Goal: Task Accomplishment & Management: Use online tool/utility

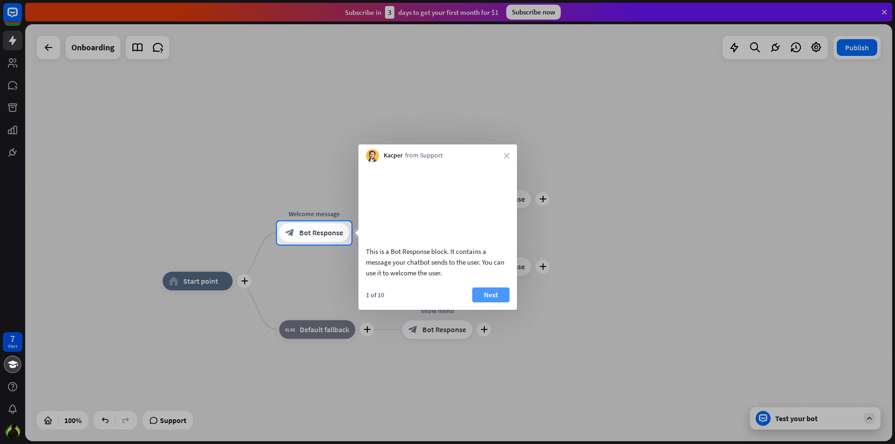
click at [491, 303] on button "Next" at bounding box center [490, 295] width 37 height 15
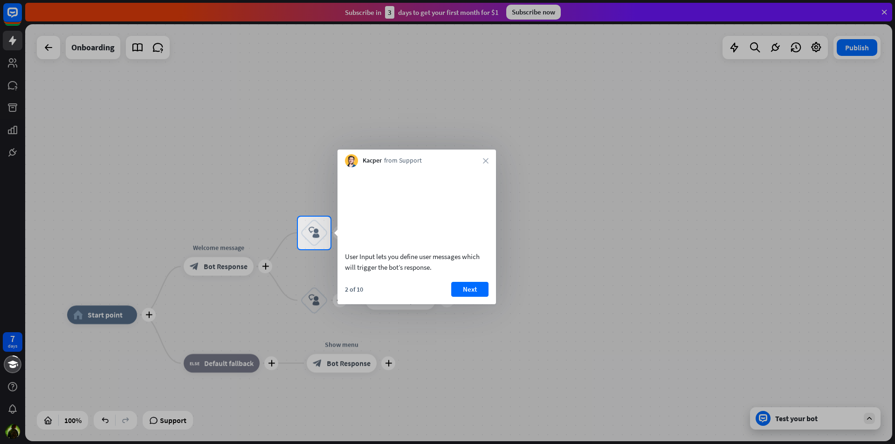
click at [482, 297] on button "Next" at bounding box center [469, 289] width 37 height 15
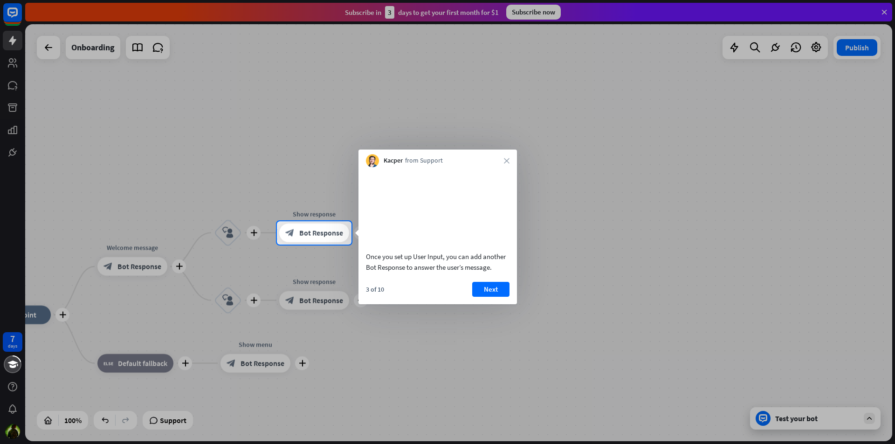
click at [501, 297] on button "Next" at bounding box center [490, 289] width 37 height 15
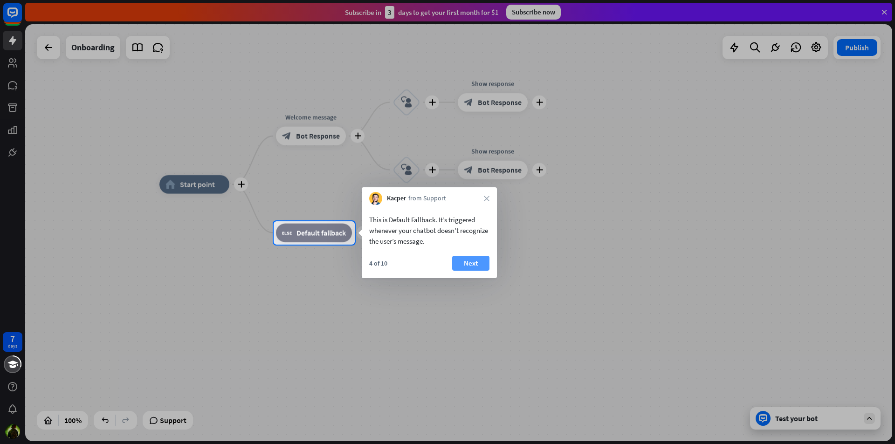
click at [469, 262] on button "Next" at bounding box center [470, 263] width 37 height 15
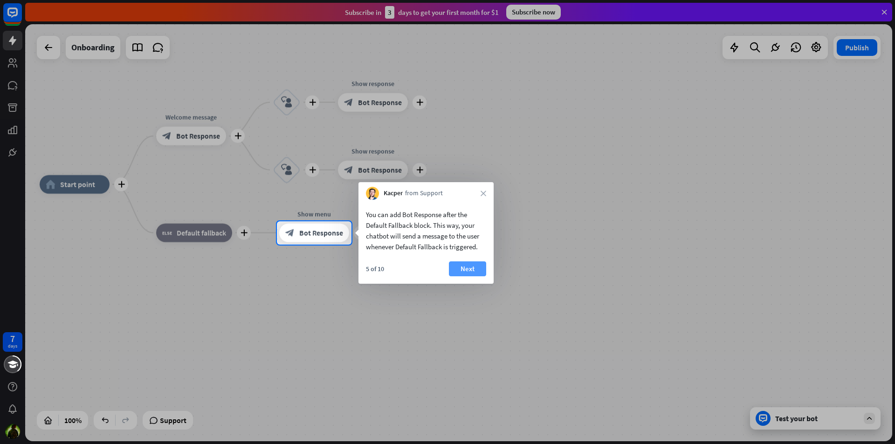
click at [469, 265] on button "Next" at bounding box center [467, 269] width 37 height 15
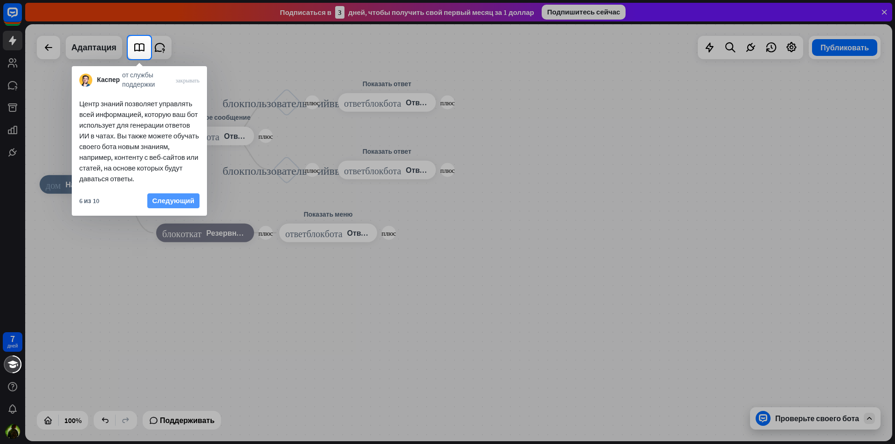
click at [185, 195] on font "Следующий" at bounding box center [173, 200] width 42 height 13
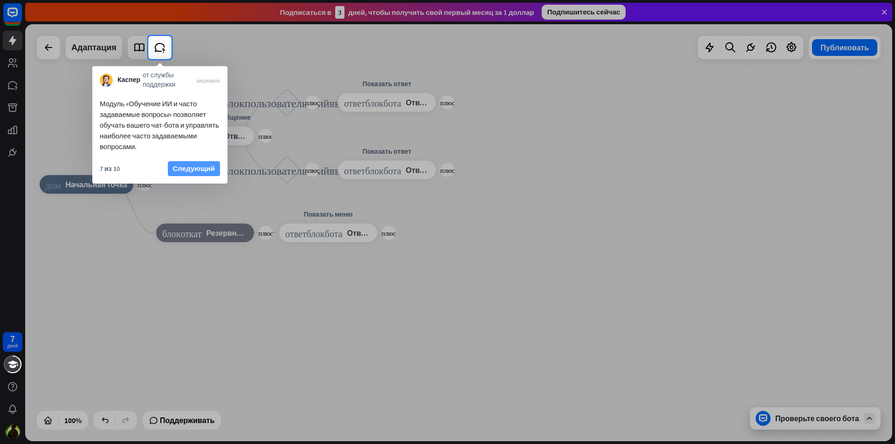
click at [203, 164] on font "Следующий" at bounding box center [194, 168] width 42 height 13
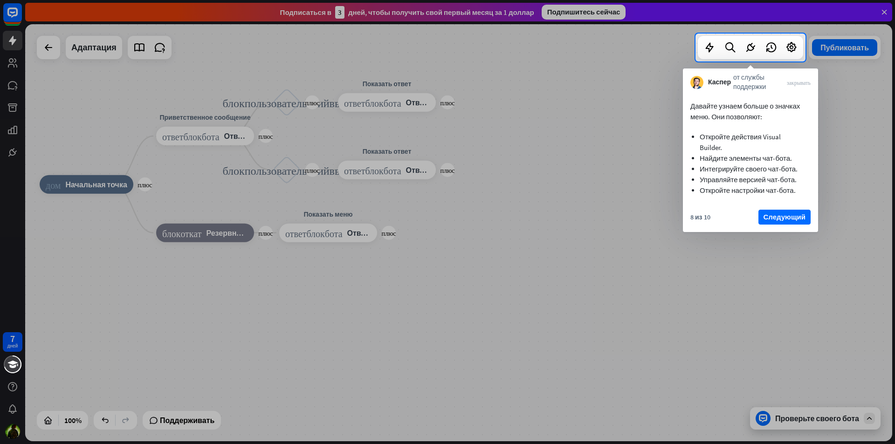
click at [798, 219] on font "Следующий" at bounding box center [785, 217] width 42 height 9
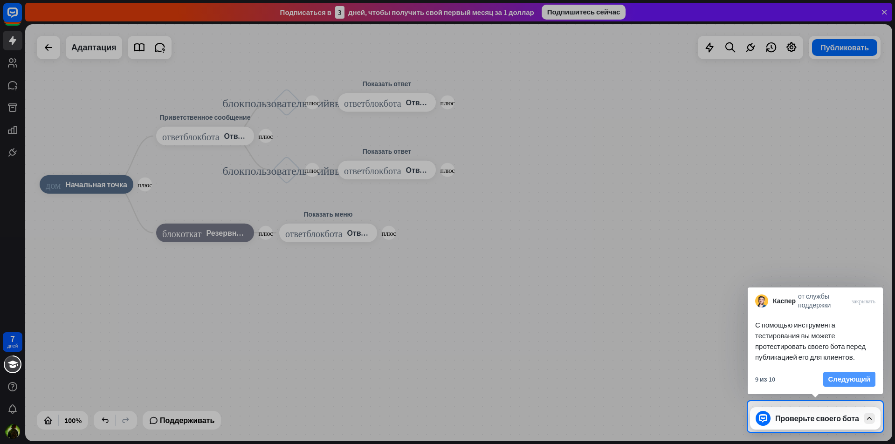
click at [845, 382] on font "Следующий" at bounding box center [850, 379] width 42 height 9
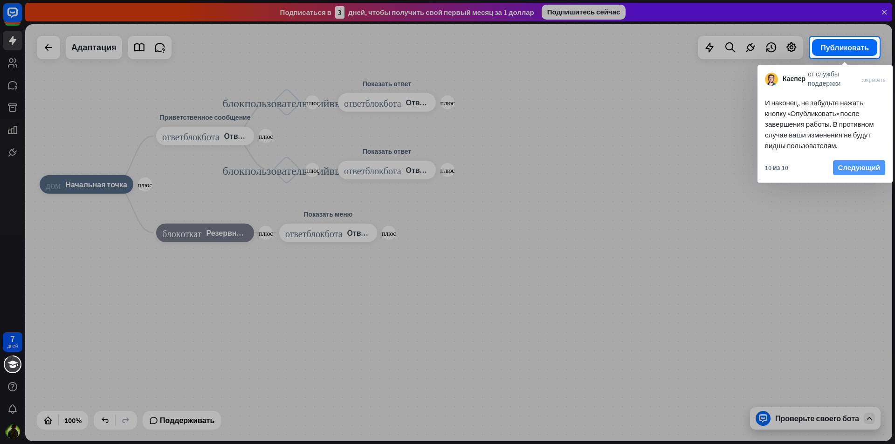
click at [854, 166] on font "Следующий" at bounding box center [859, 167] width 42 height 9
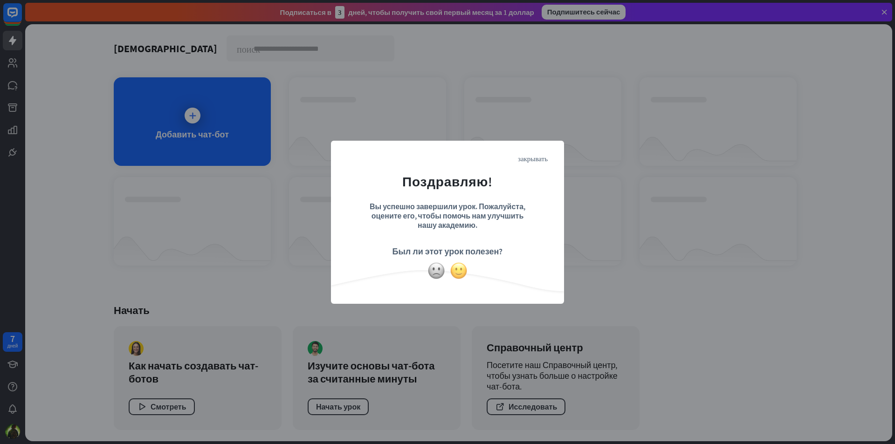
click at [464, 274] on img at bounding box center [459, 271] width 18 height 18
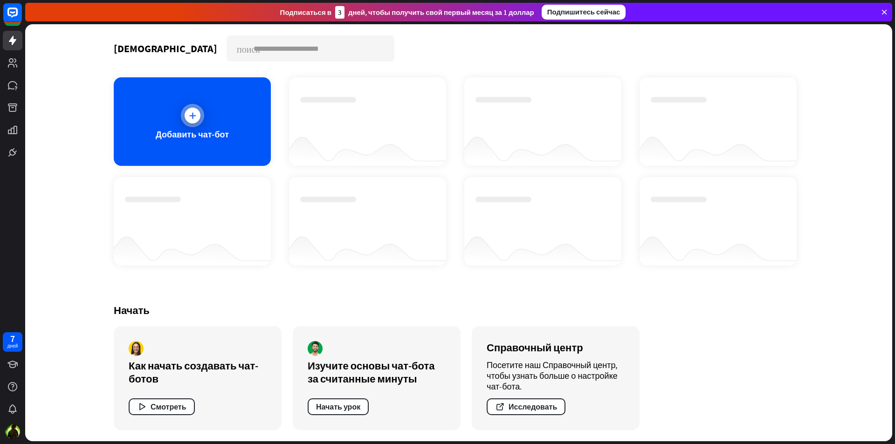
click at [197, 116] on icon at bounding box center [192, 115] width 9 height 9
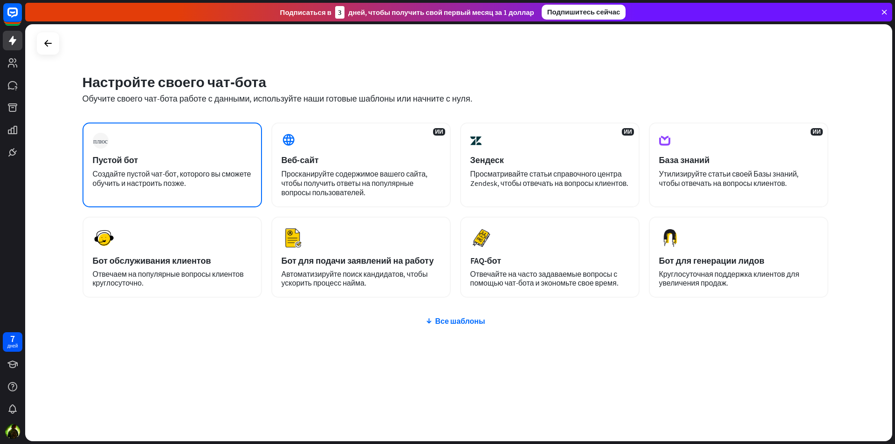
click at [115, 192] on div "плюс Пустой бот Создайте пустой чат-бот, которого вы сможете обучить и настроит…" at bounding box center [173, 165] width 180 height 85
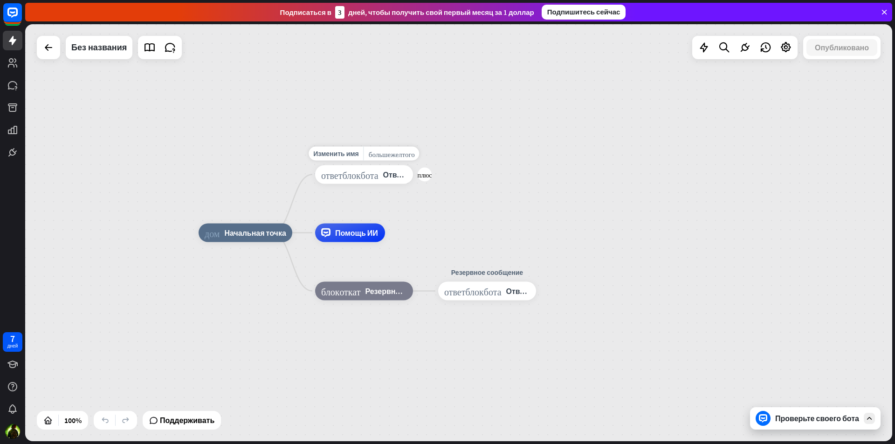
click at [357, 175] on font "ответ_блок_бота" at bounding box center [349, 174] width 57 height 9
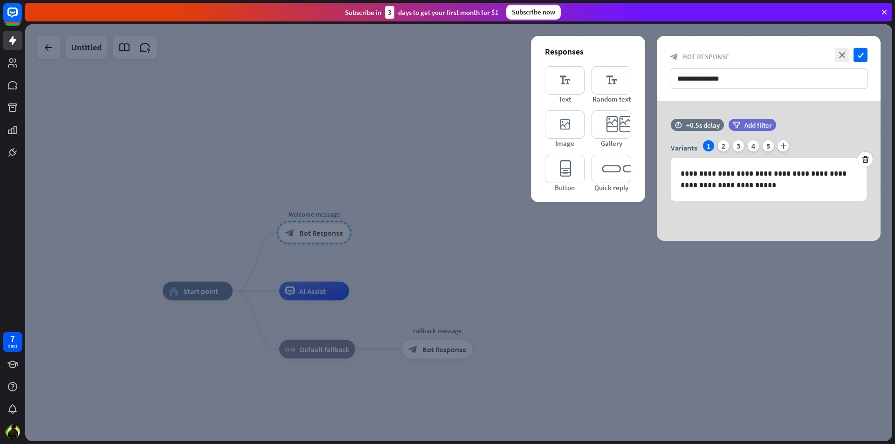
click at [852, 43] on div "**********" at bounding box center [769, 68] width 224 height 65
click at [17, 430] on img at bounding box center [12, 431] width 15 height 15
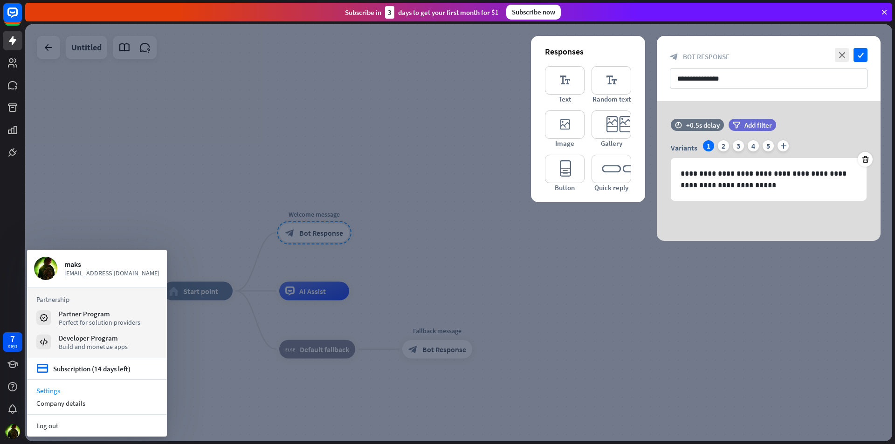
click at [55, 394] on link "Settings" at bounding box center [97, 391] width 140 height 13
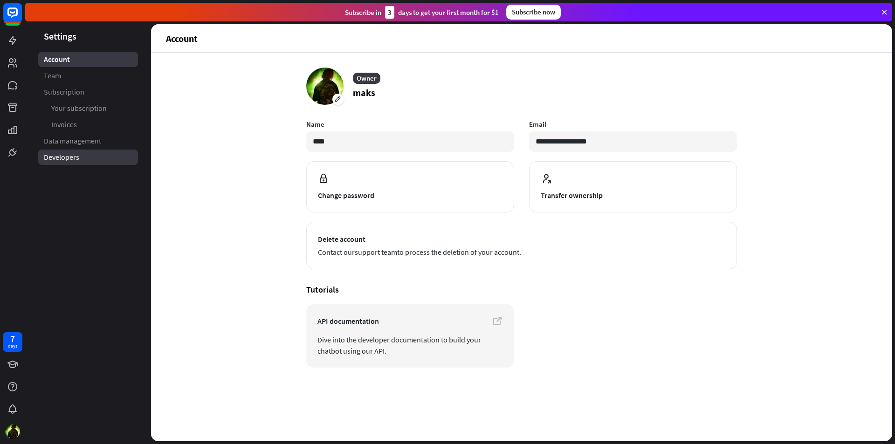
click at [72, 156] on span "Developers" at bounding box center [61, 157] width 35 height 10
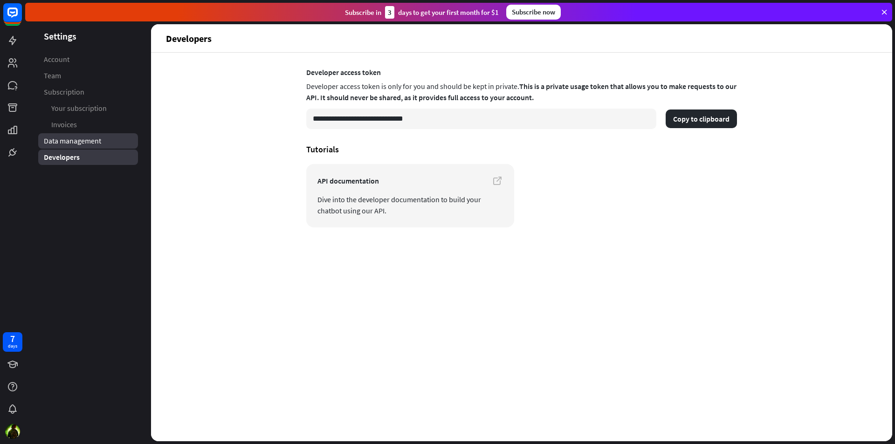
click at [66, 136] on span "Data management" at bounding box center [72, 141] width 57 height 10
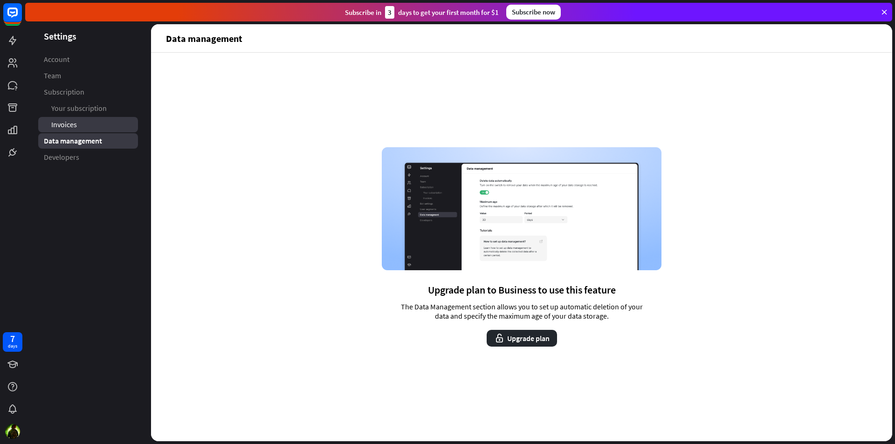
click at [59, 123] on span "Invoices" at bounding box center [64, 125] width 26 height 10
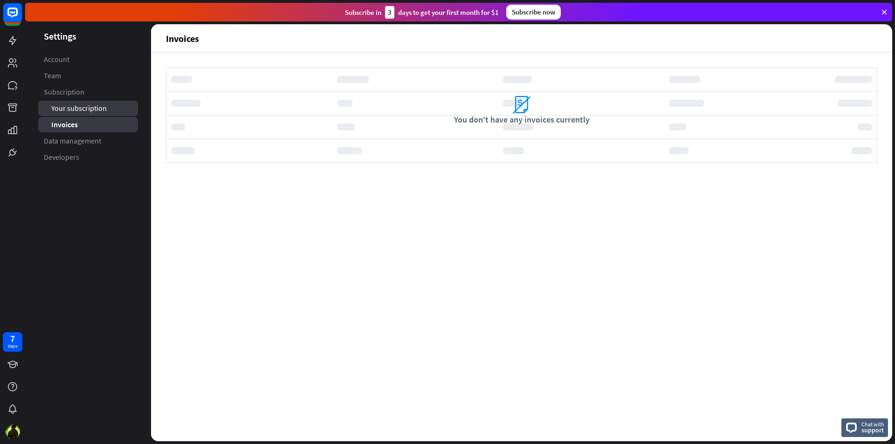
click at [65, 113] on span "Your subscription" at bounding box center [78, 109] width 55 height 10
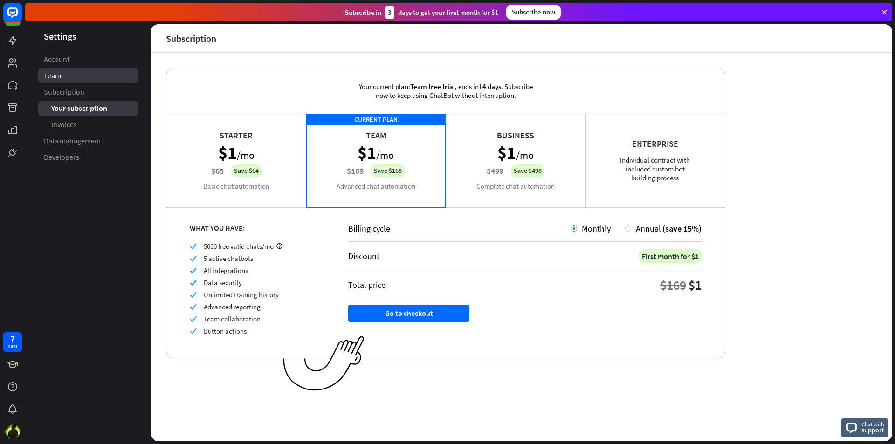
click at [65, 72] on link "Team" at bounding box center [88, 75] width 100 height 15
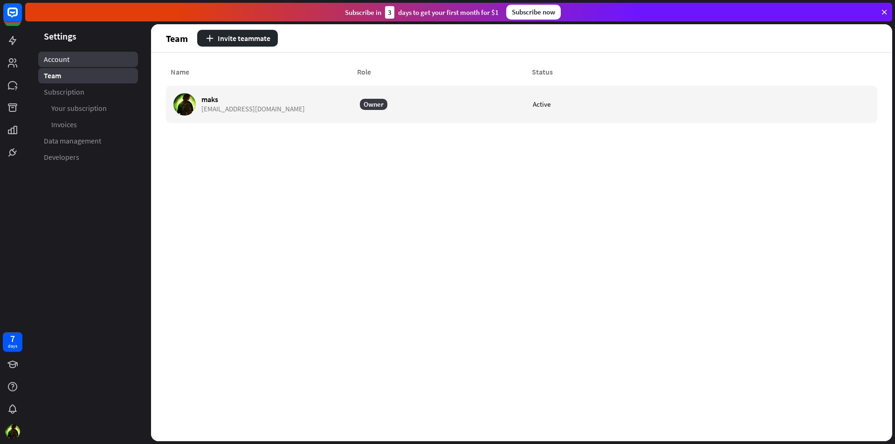
click at [67, 62] on span "Account" at bounding box center [57, 60] width 26 height 10
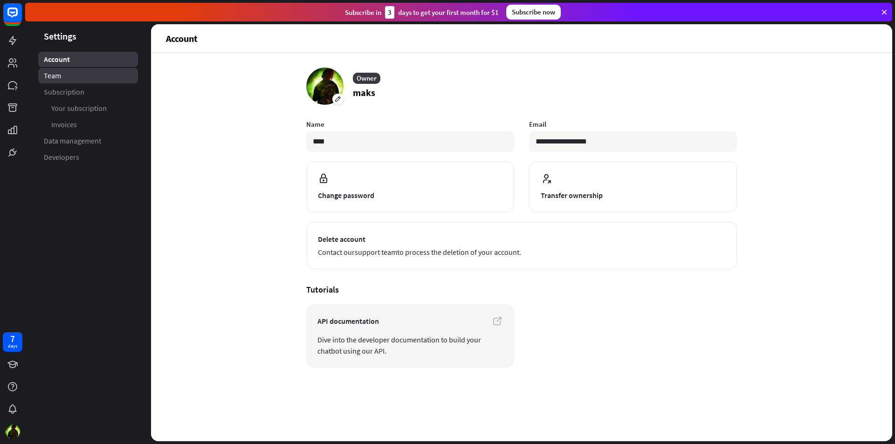
click at [69, 74] on link "Team" at bounding box center [88, 75] width 100 height 15
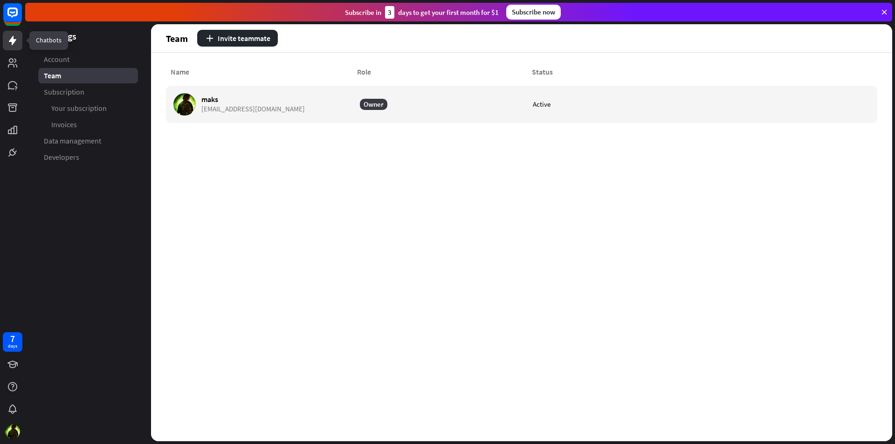
click at [15, 35] on icon at bounding box center [12, 40] width 11 height 11
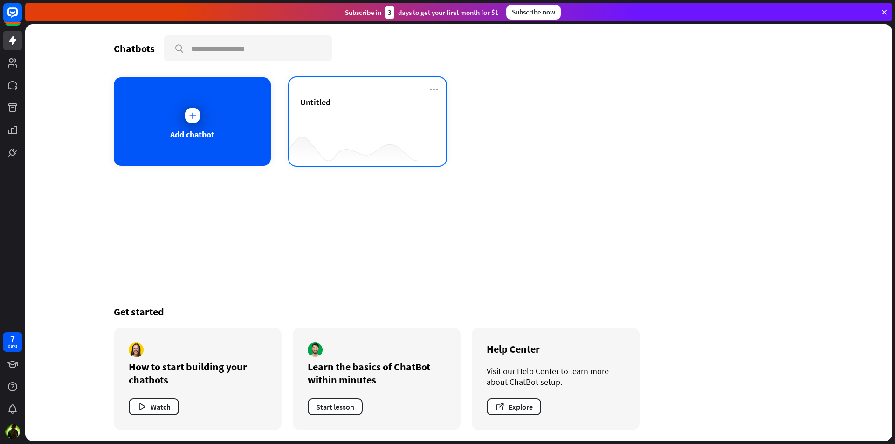
click at [347, 117] on div "Untitled" at bounding box center [367, 113] width 135 height 33
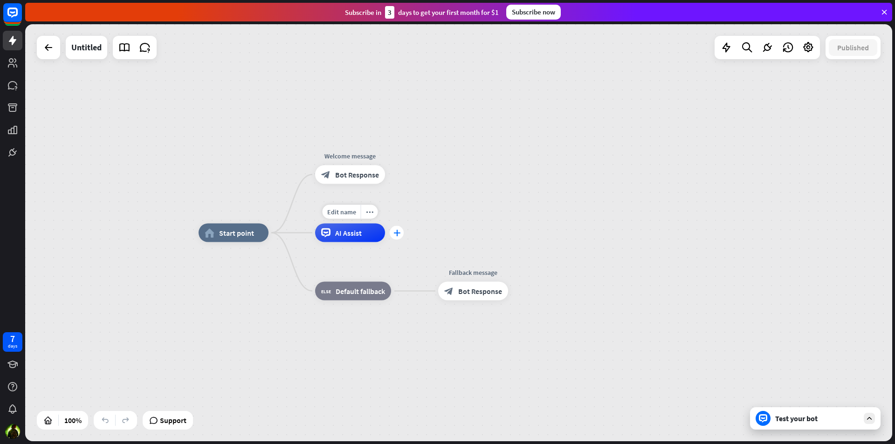
click at [395, 232] on icon "plus" at bounding box center [397, 233] width 7 height 7
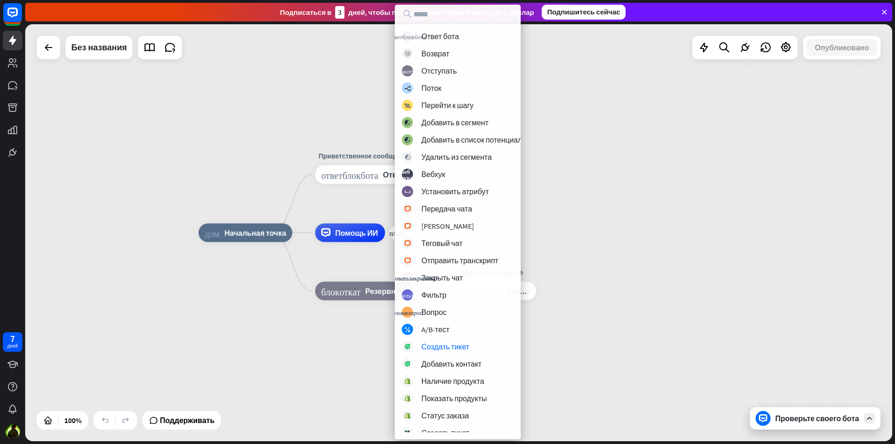
scroll to position [58, 0]
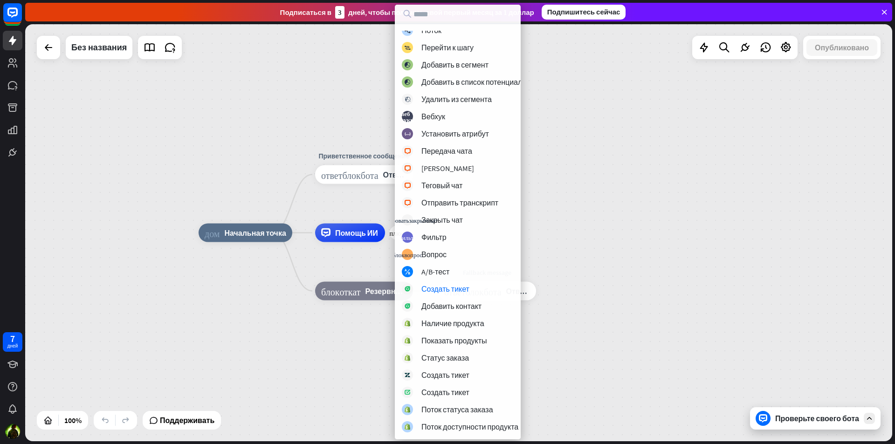
click at [571, 281] on div "дом_2 Начальная точка Приветственное сообщение ответ_блок_бота Ответ бота плюс …" at bounding box center [632, 441] width 867 height 417
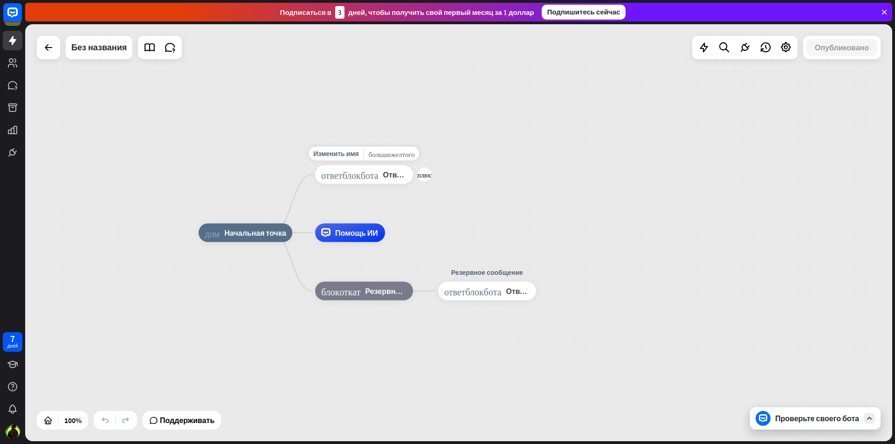
click at [353, 175] on font "ответ_блок_бота" at bounding box center [349, 174] width 57 height 9
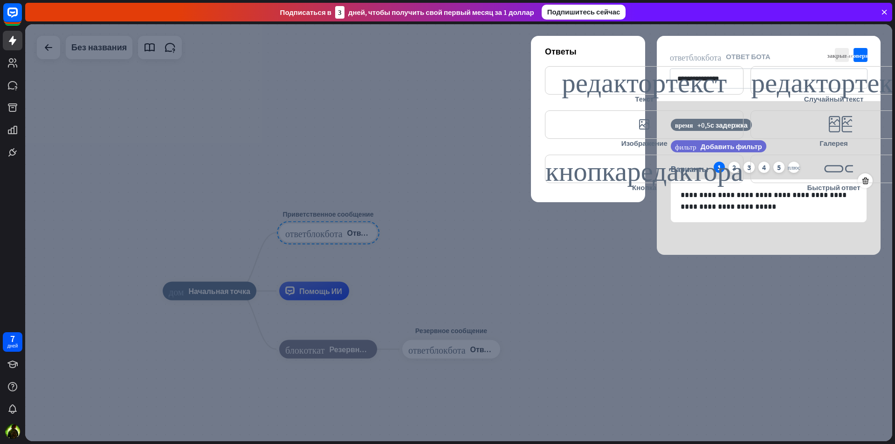
click at [406, 97] on div at bounding box center [458, 232] width 867 height 417
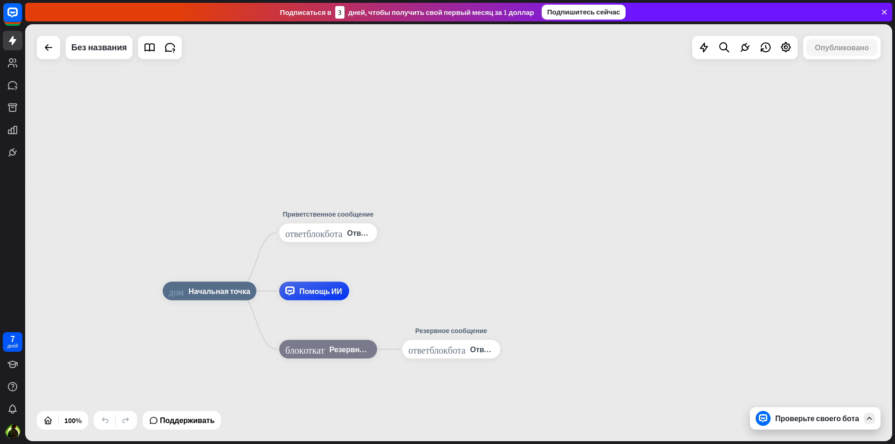
click at [56, 59] on div at bounding box center [48, 47] width 23 height 23
click at [52, 49] on icon at bounding box center [48, 47] width 11 height 11
